Goal: Transaction & Acquisition: Purchase product/service

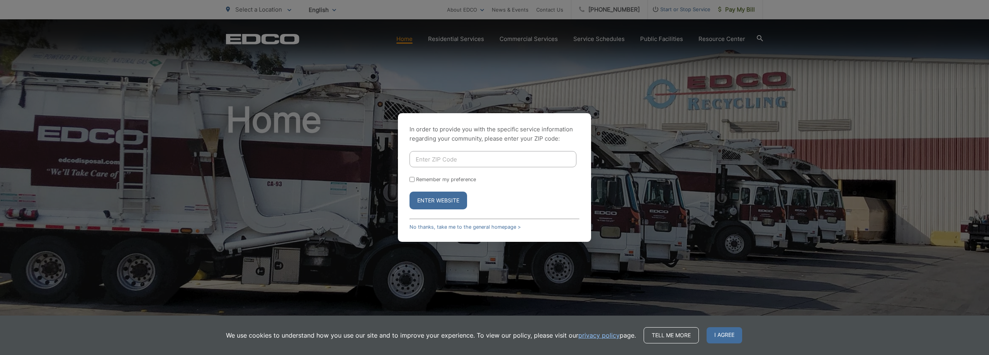
click at [436, 148] on div "In order to provide you with the specific service information regarding your co…" at bounding box center [494, 177] width 193 height 129
click at [435, 158] on input "Enter ZIP Code" at bounding box center [493, 159] width 167 height 16
type input "92069"
click at [410, 192] on button "Enter Website" at bounding box center [439, 201] width 58 height 18
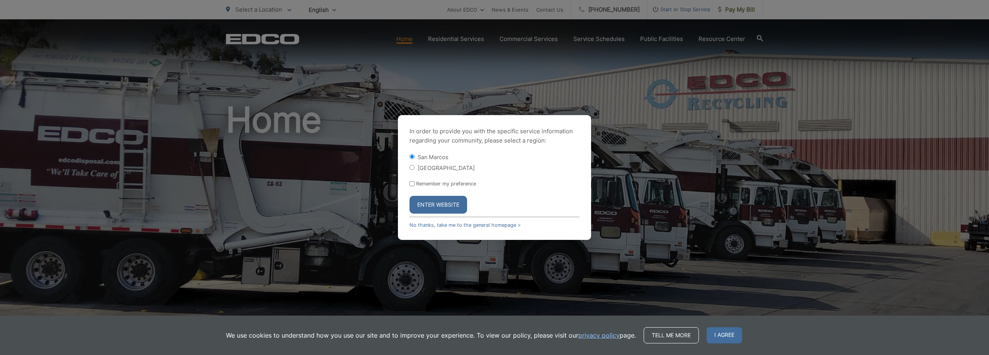
click at [423, 202] on button "Enter Website" at bounding box center [439, 205] width 58 height 18
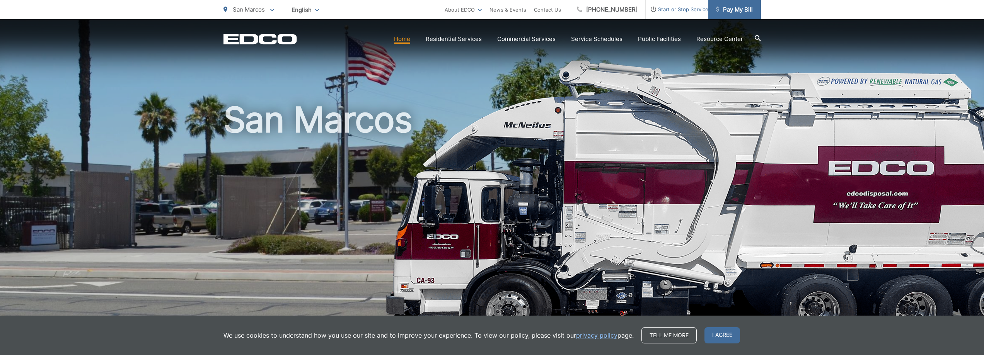
click at [741, 12] on span "Pay My Bill" at bounding box center [734, 9] width 37 height 9
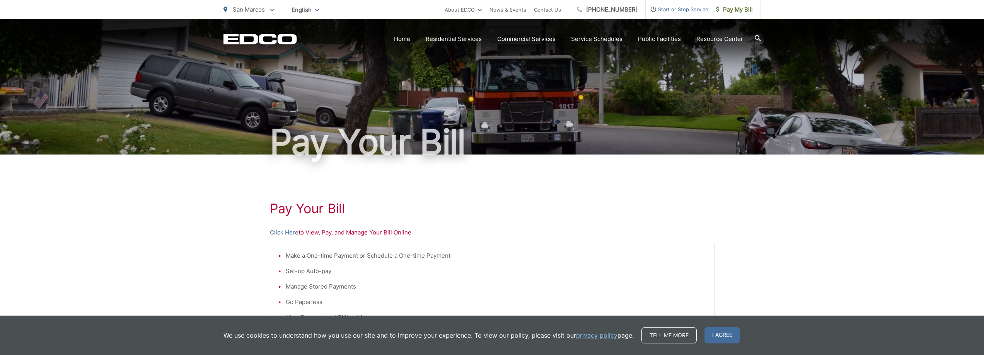
click at [326, 257] on li "Make a One-time Payment or Schedule a One-time Payment" at bounding box center [496, 255] width 421 height 9
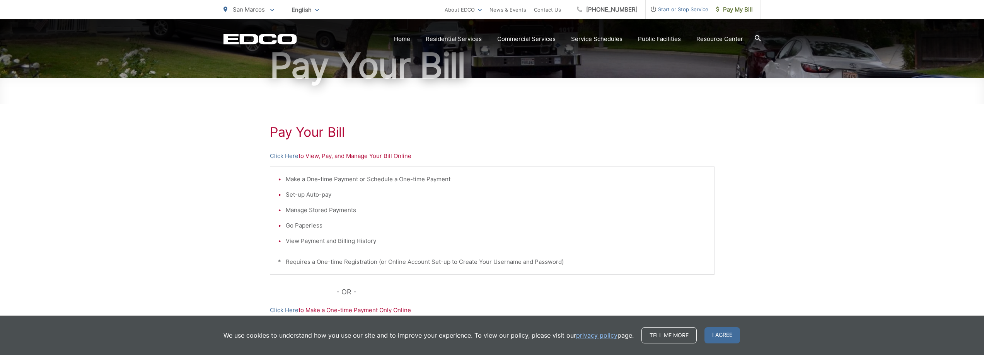
scroll to position [77, 0]
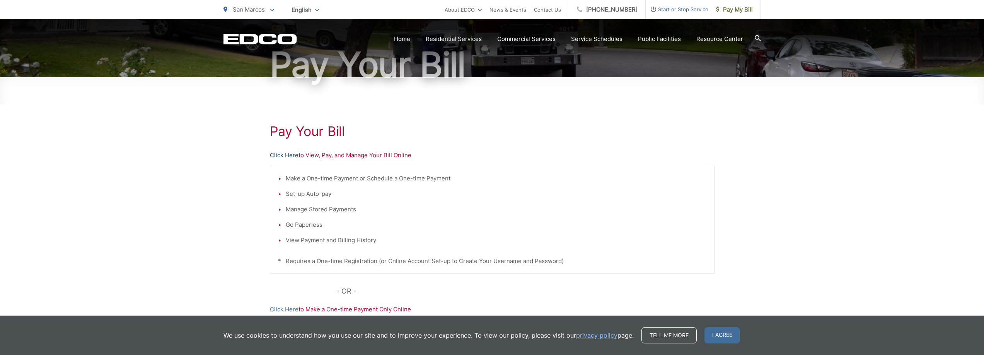
click at [285, 157] on link "Click Here" at bounding box center [284, 155] width 29 height 9
click at [736, 10] on span "Pay My Bill" at bounding box center [734, 9] width 37 height 9
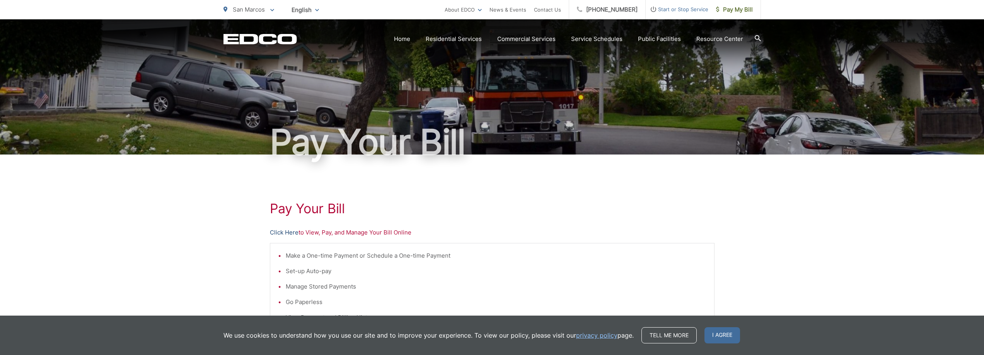
click at [288, 235] on link "Click Here" at bounding box center [284, 232] width 29 height 9
